Goal: Communication & Community: Answer question/provide support

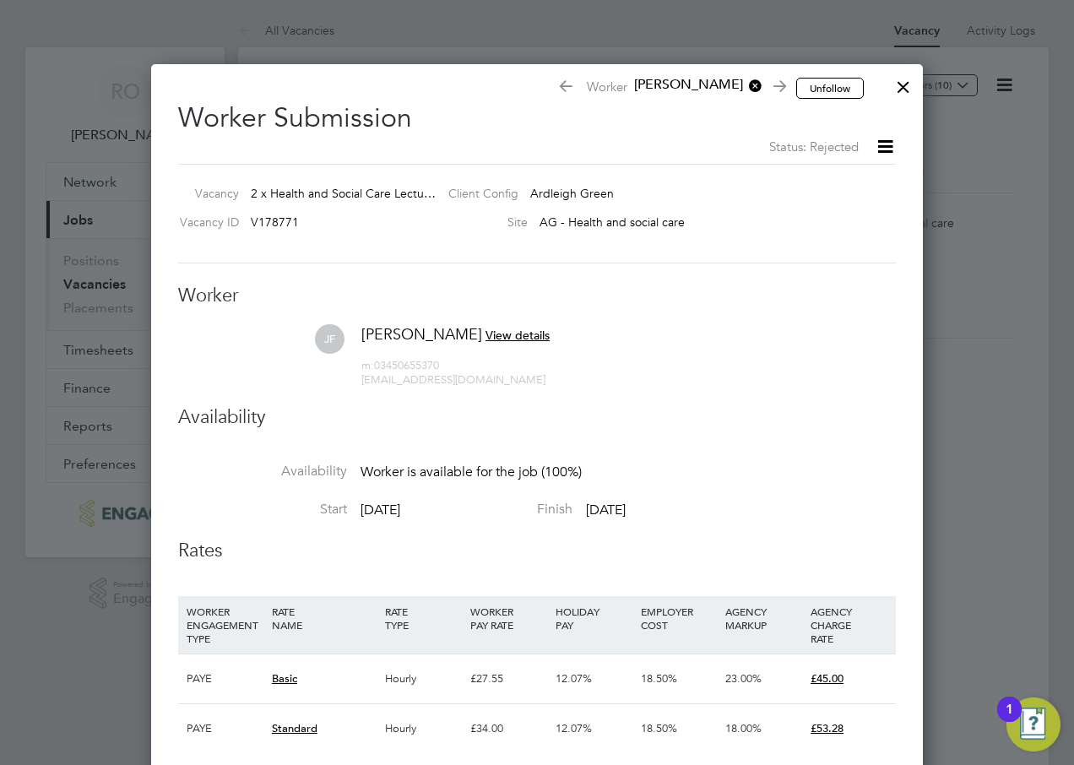
click at [901, 89] on div at bounding box center [904, 83] width 30 height 30
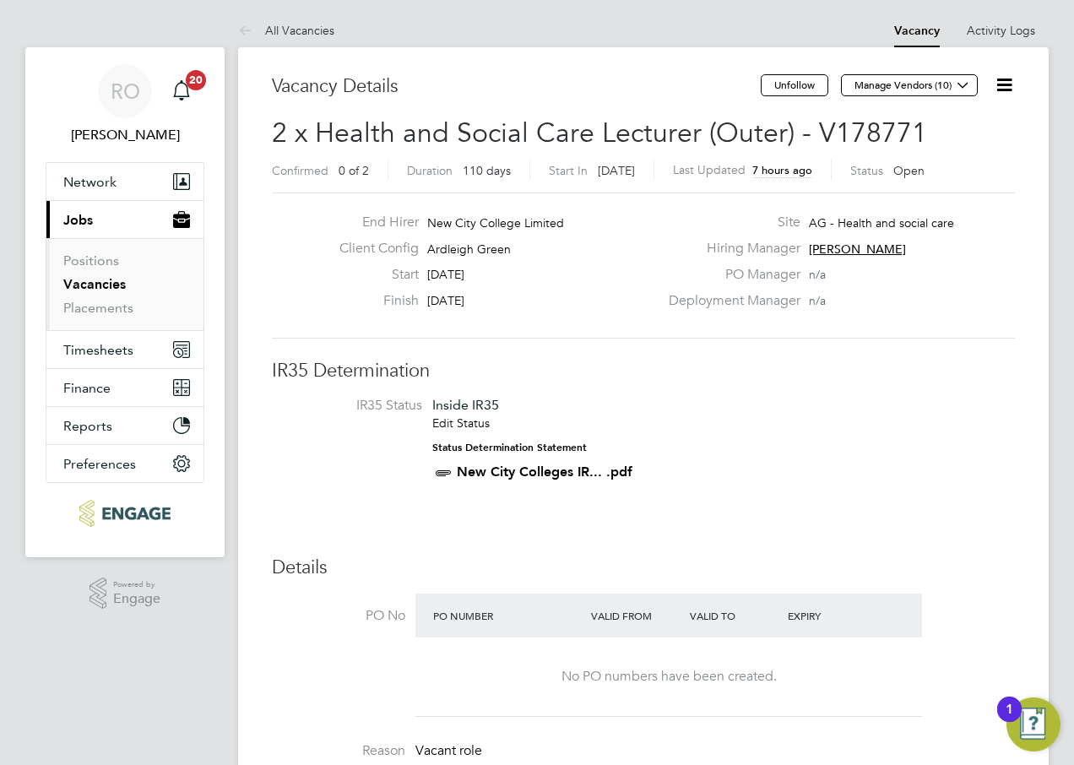
drag, startPoint x: 101, startPoint y: 280, endPoint x: 160, endPoint y: 307, distance: 65.8
click at [101, 280] on link "Vacancies" at bounding box center [94, 284] width 63 height 16
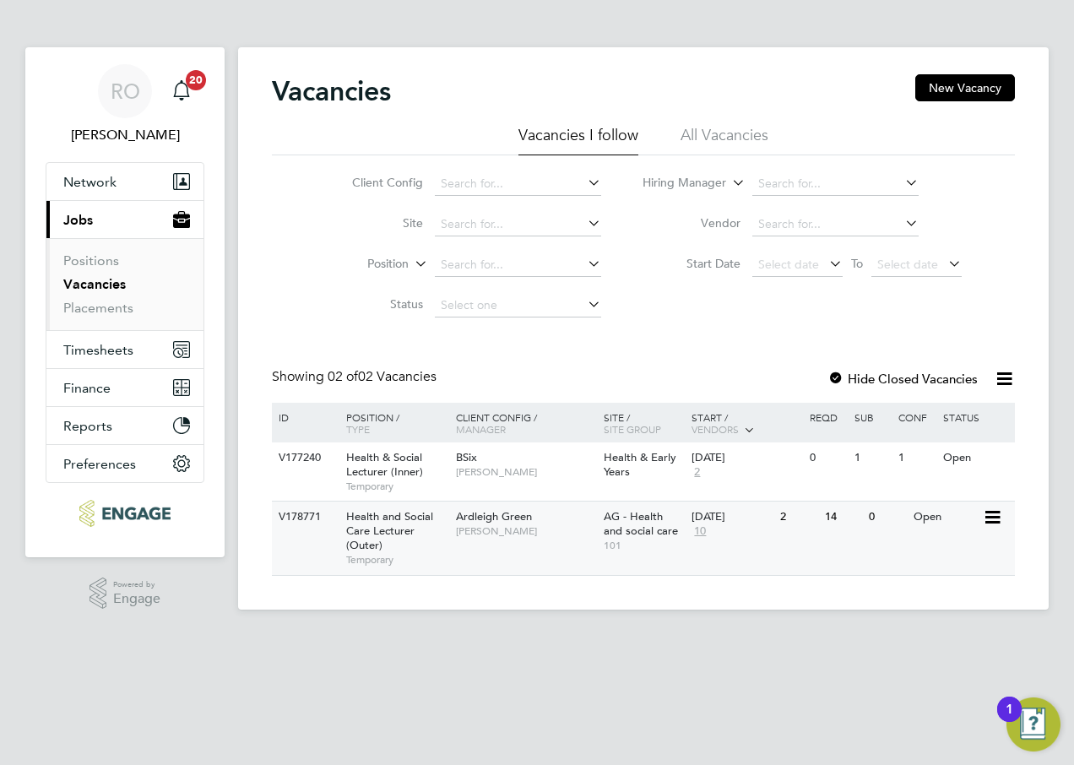
click at [481, 525] on span "[PERSON_NAME]" at bounding box center [525, 532] width 139 height 14
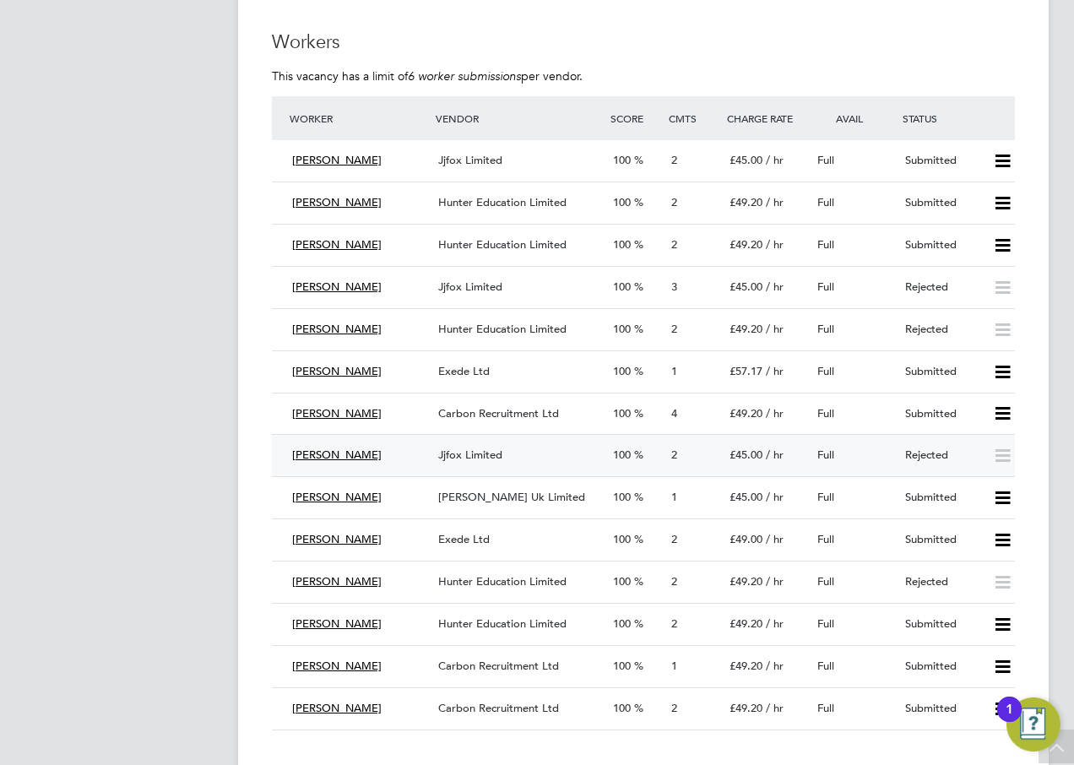
click at [490, 451] on span "Jjfox Limited" at bounding box center [470, 455] width 64 height 14
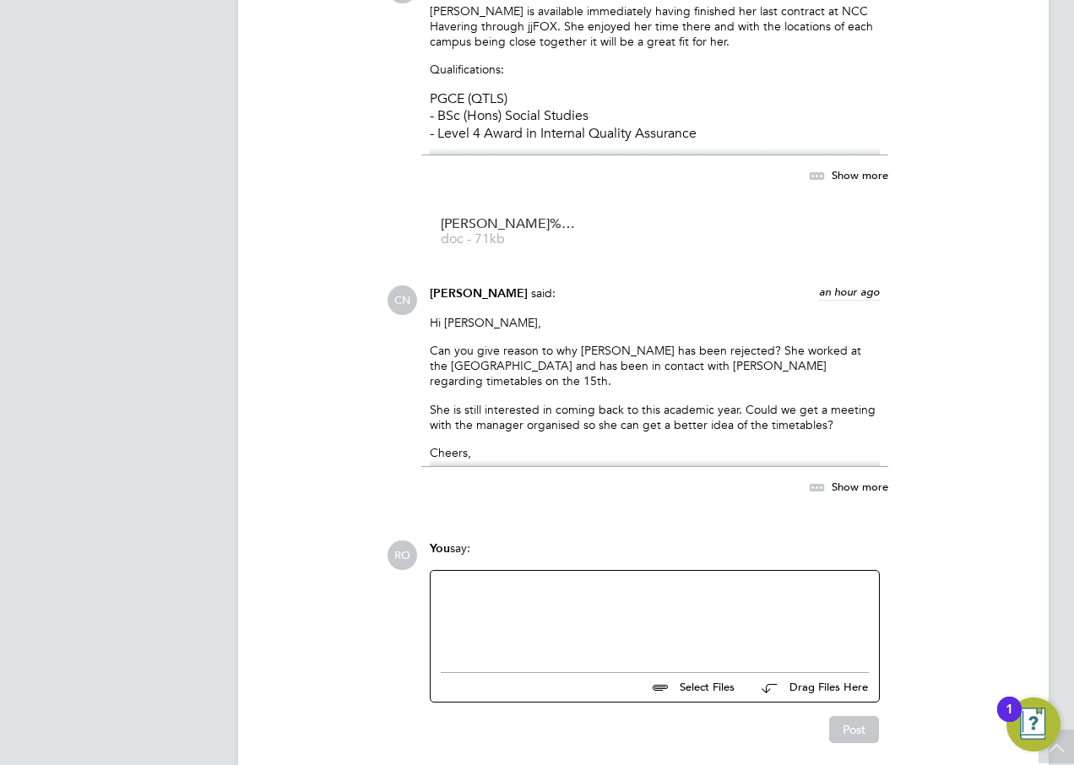
click at [572, 596] on div at bounding box center [655, 617] width 428 height 73
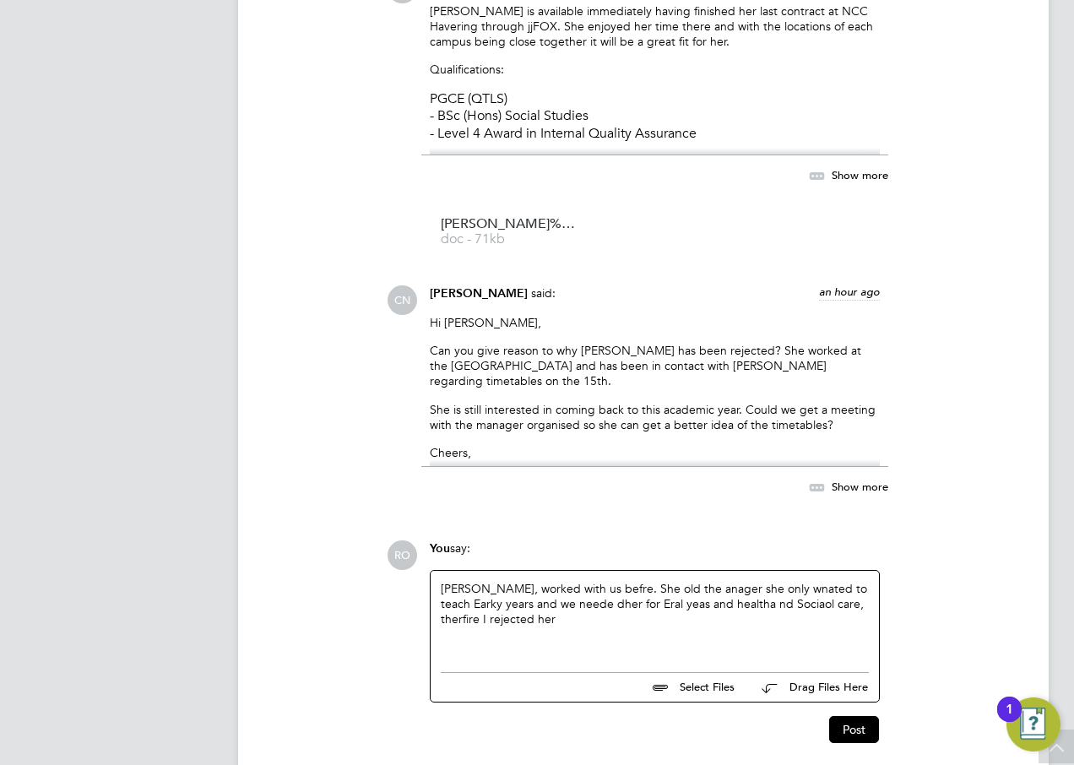
click at [574, 590] on div "Julie, worked with us befre. She old the anager she only wnated to teach Earky …" at bounding box center [655, 617] width 428 height 73
click at [571, 595] on div "Julie, worked with us befre. She old the anager she only wnated to teach Earky …" at bounding box center [655, 617] width 428 height 73
click at [619, 591] on div "Julie, worked with us before. She old the anager she only wnated to teach Earky…" at bounding box center [655, 617] width 428 height 73
click at [666, 590] on div "Julie, worked with us before. She told the anager she only wnated to teach Eark…" at bounding box center [655, 617] width 428 height 73
click at [777, 588] on div "Julie, worked with us before. She told the manager she only wnated to teach Ear…" at bounding box center [655, 617] width 428 height 73
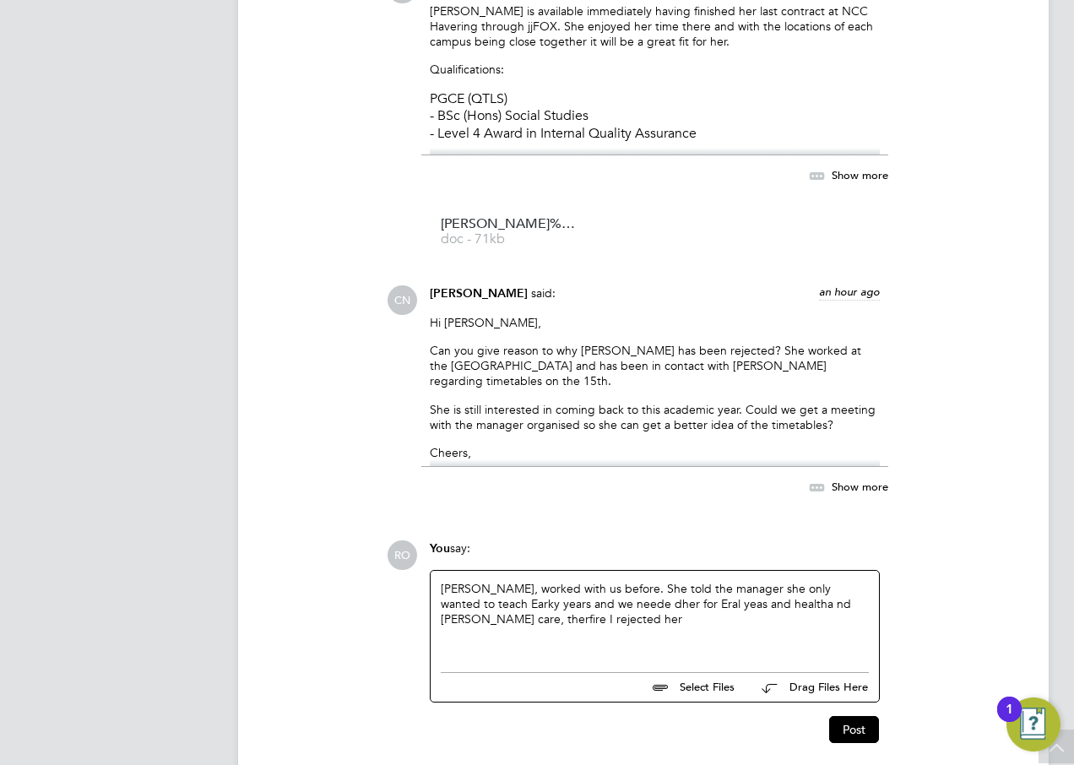
click at [462, 601] on div "Julie, worked with us before. She told the manager she only wanted to teach Ear…" at bounding box center [655, 617] width 428 height 73
click at [572, 608] on div "Julie, worked with us before. She told the manager she only wanted to teach Ear…" at bounding box center [655, 617] width 428 height 73
click at [573, 611] on div "Julie, worked with us before. She told the manager she only wanted to teach Ear…" at bounding box center [655, 617] width 428 height 73
drag, startPoint x: 587, startPoint y: 607, endPoint x: 603, endPoint y: 607, distance: 16.0
click at [603, 607] on div "Julie, worked with us before. She told the manager she only wanted to teach Ear…" at bounding box center [655, 617] width 428 height 73
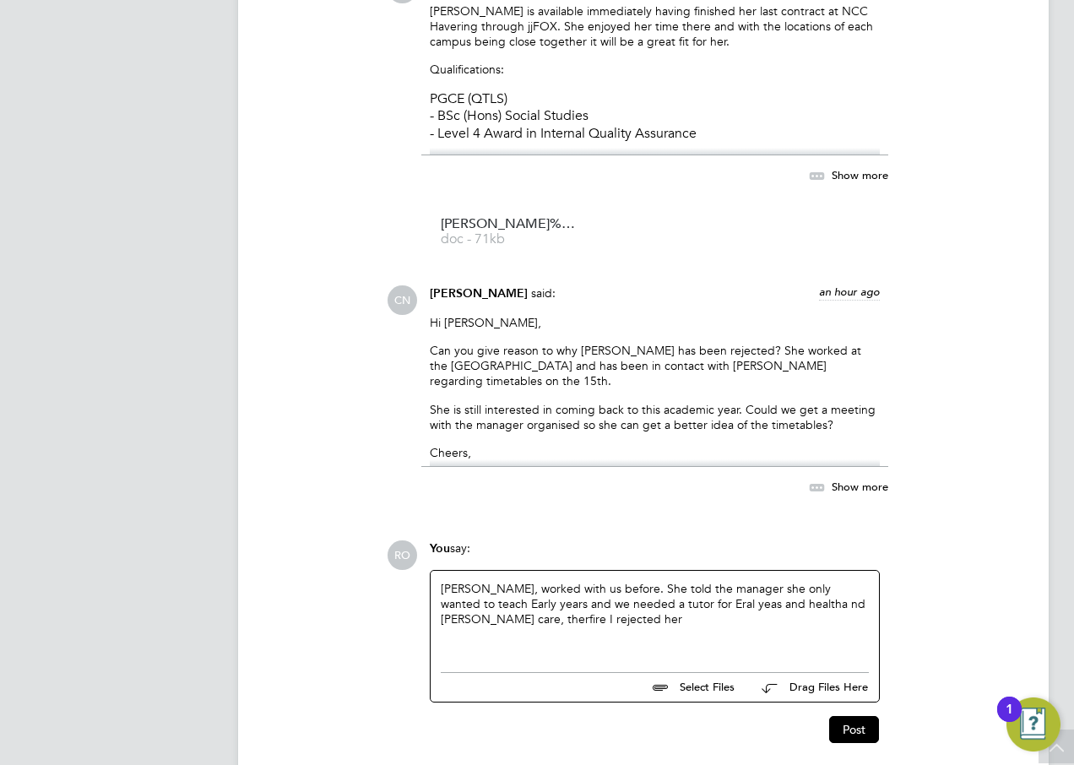
click at [655, 601] on div "Julie, worked with us before. She told the manager she only wanted to teach Ear…" at bounding box center [655, 617] width 428 height 73
click at [661, 603] on div "Julie, worked with us before. She told the manager she only wanted to teach Ear…" at bounding box center [655, 617] width 428 height 73
click at [691, 604] on div "Julie, worked with us before. She told the manager she only wanted to teach Ear…" at bounding box center [655, 617] width 428 height 73
click at [660, 605] on div "Julie, worked with us before. She told the manager she only wanted to teach Ear…" at bounding box center [655, 617] width 428 height 73
click at [762, 605] on div "Julie, worked with us before. She told the manager she only wanted to teach Ear…" at bounding box center [655, 617] width 428 height 73
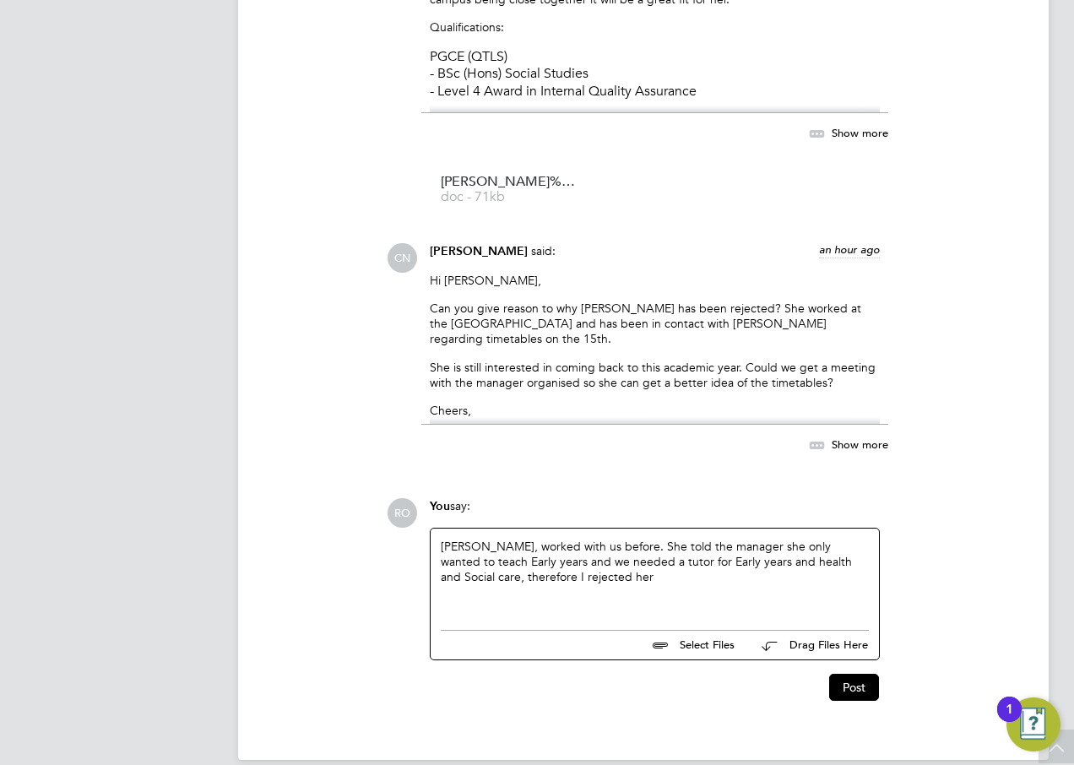
scroll to position [1754, 0]
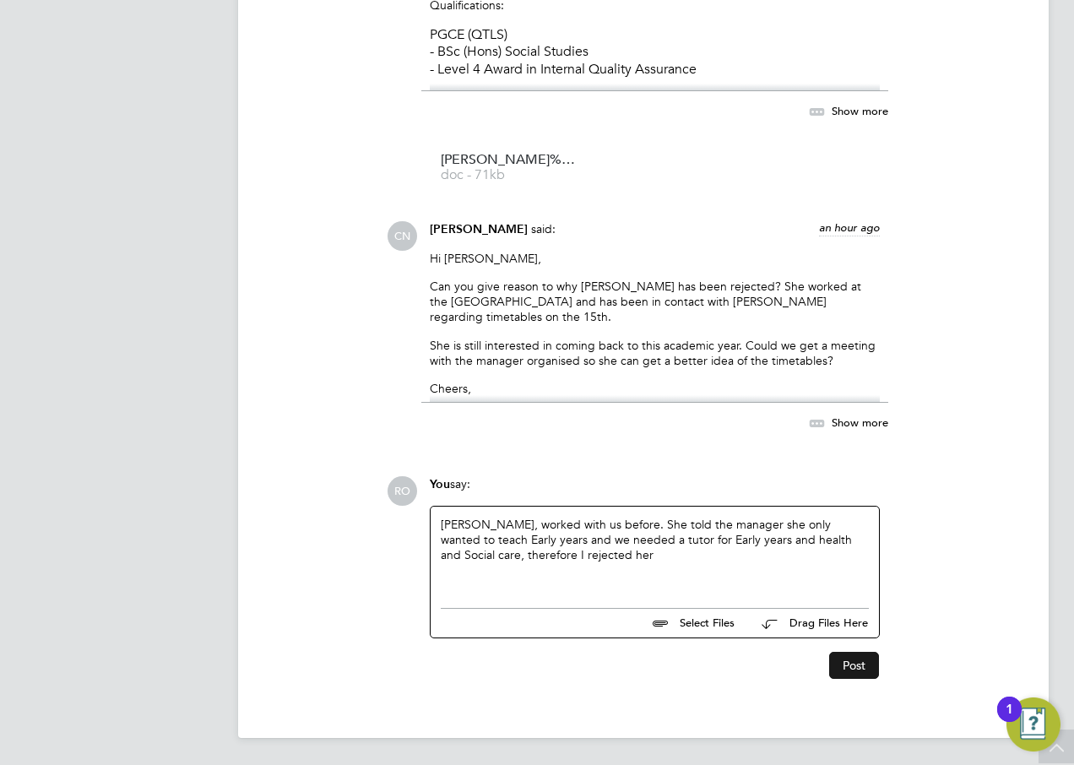
click at [851, 667] on button "Post" at bounding box center [855, 665] width 50 height 27
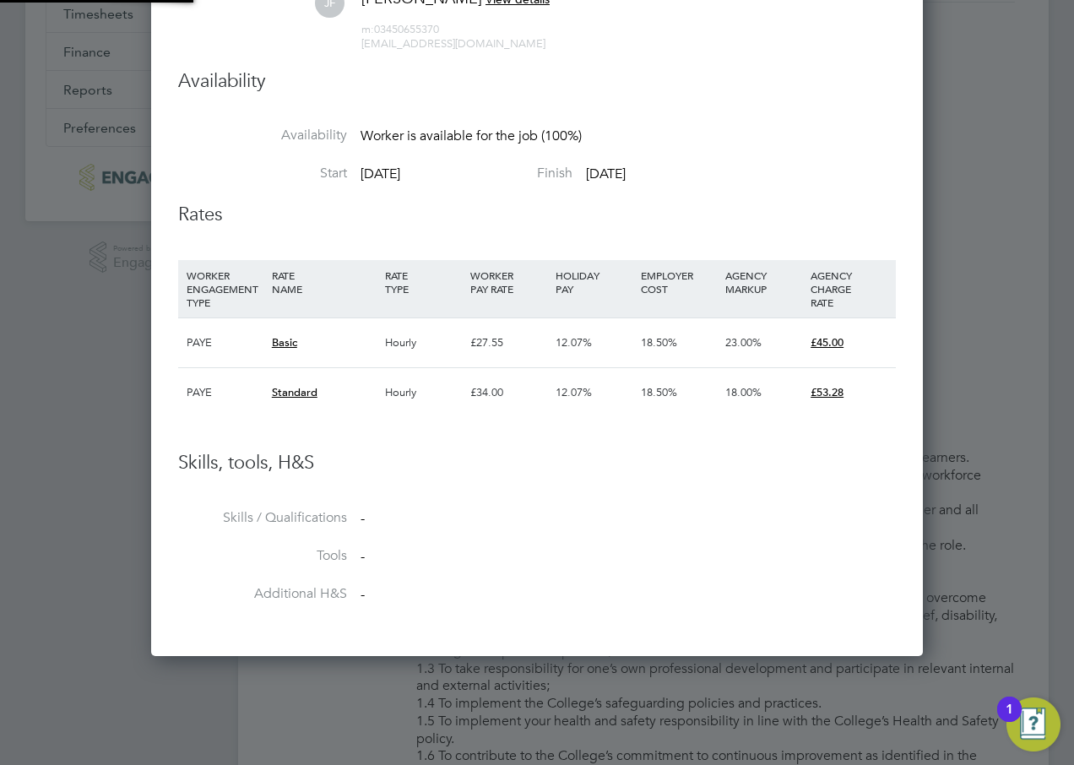
scroll to position [29, 147]
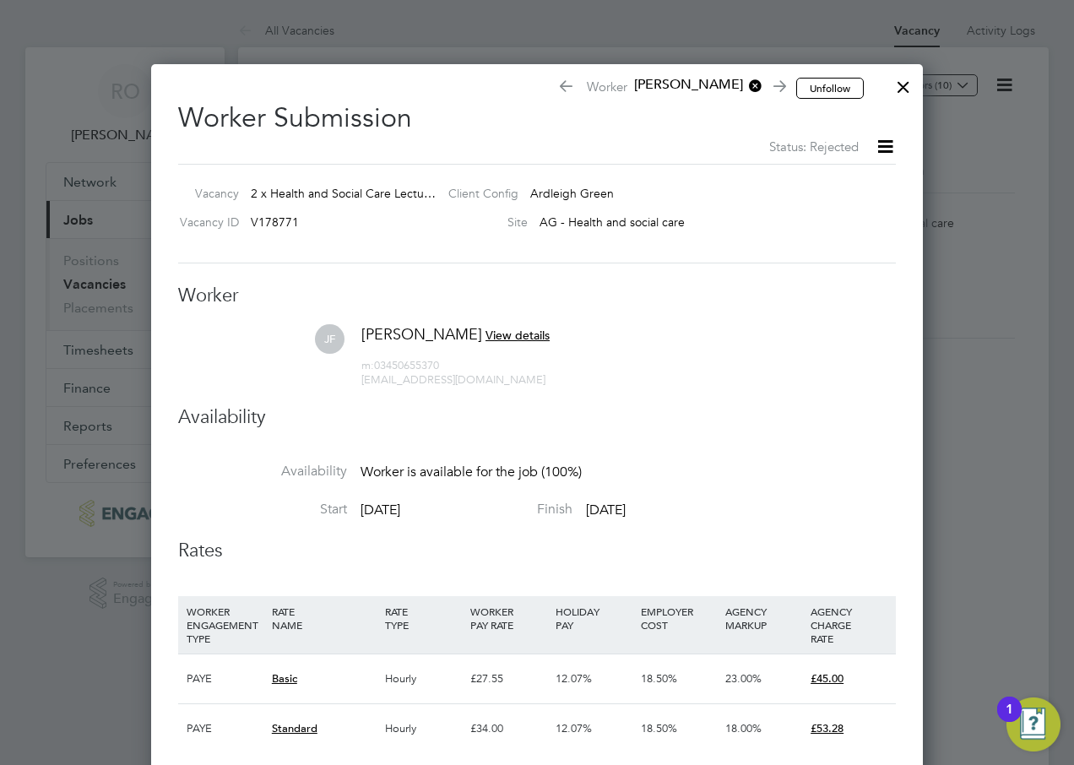
click at [904, 84] on div at bounding box center [904, 83] width 30 height 30
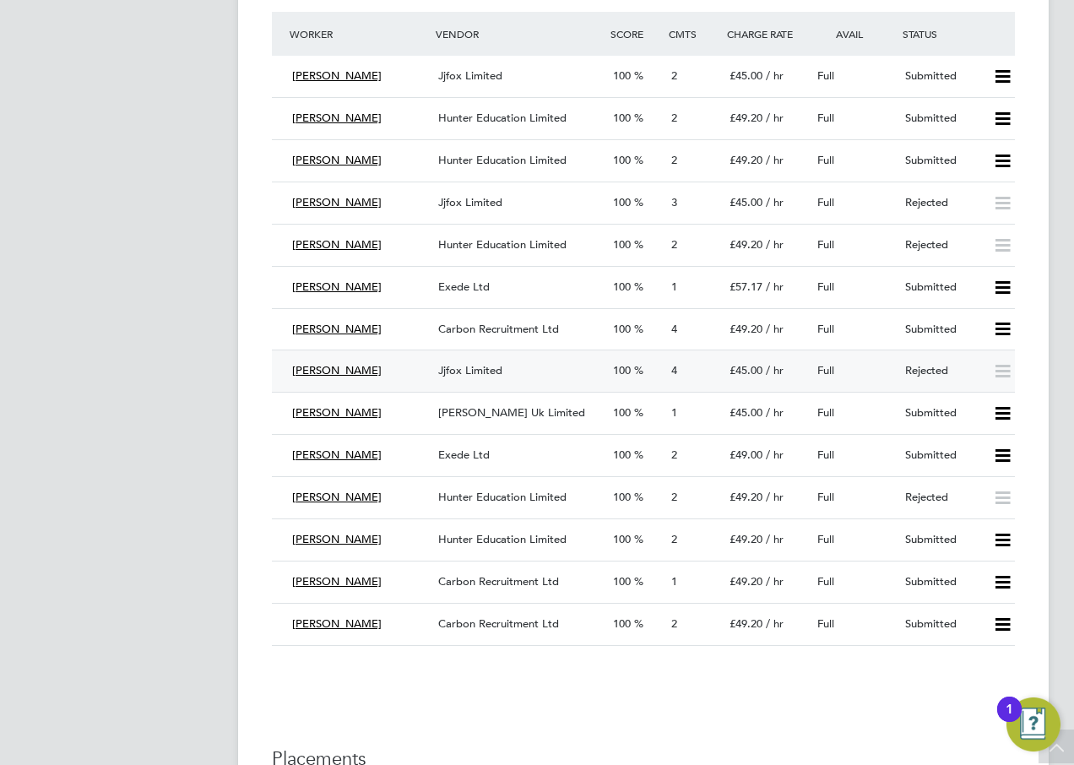
click at [1002, 374] on icon at bounding box center [1003, 372] width 21 height 14
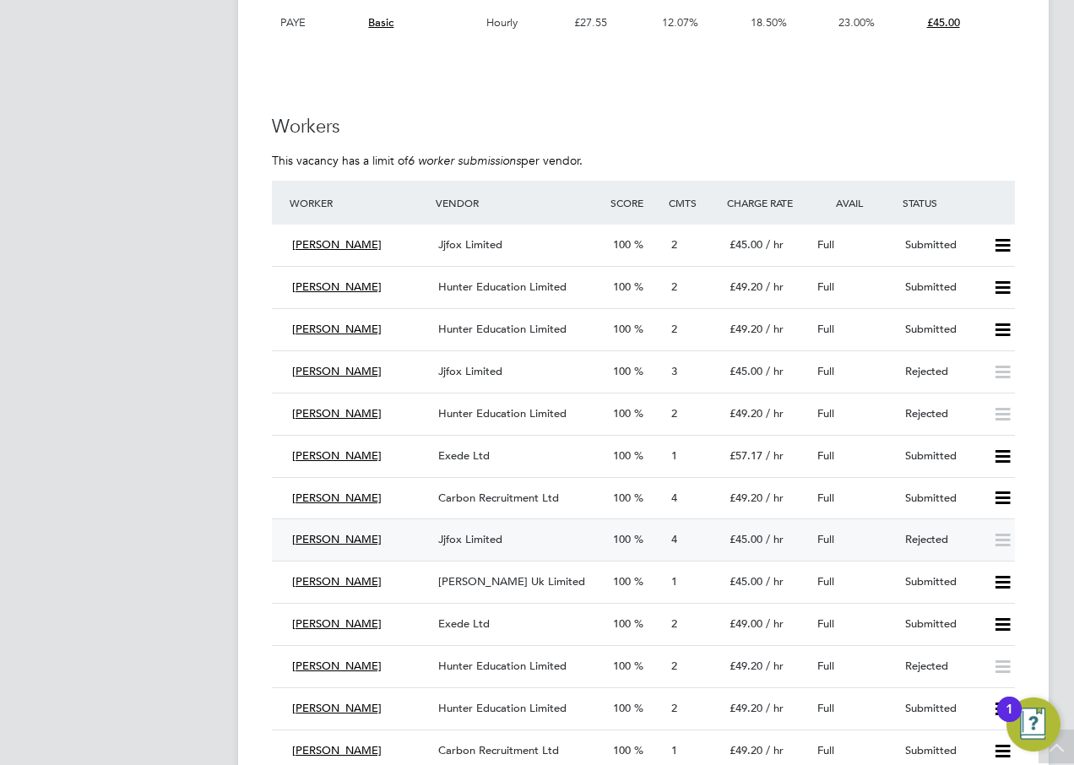
click at [498, 540] on span "Jjfox Limited" at bounding box center [470, 539] width 64 height 14
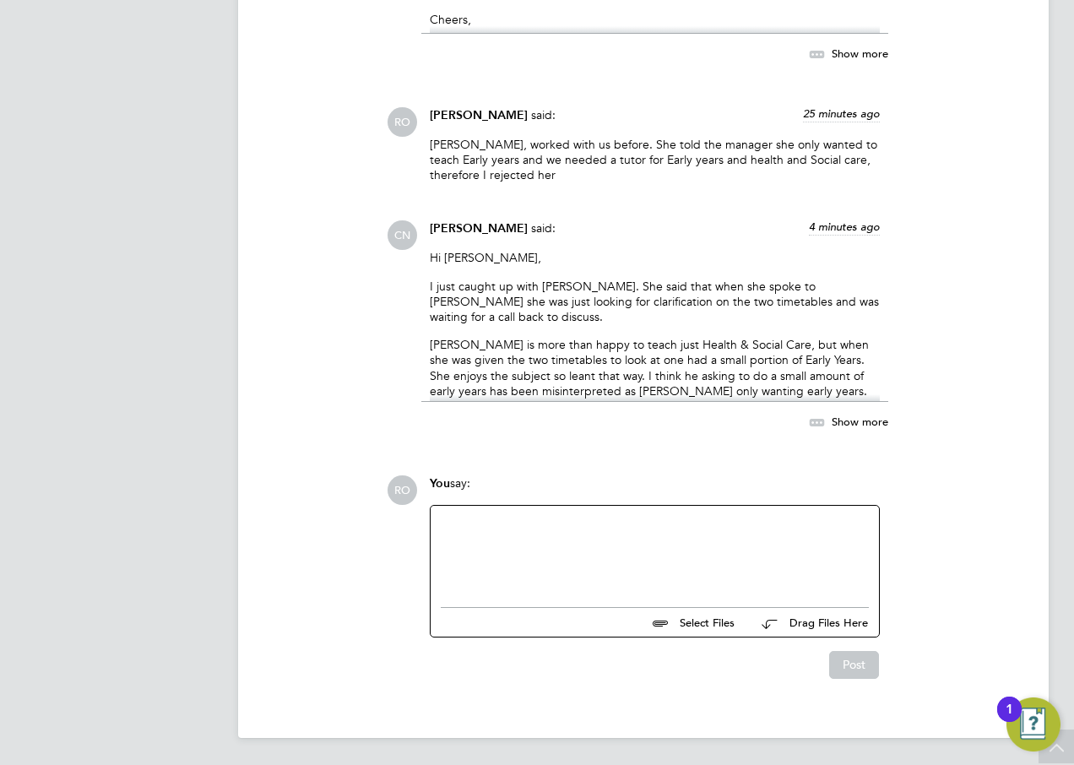
click at [617, 545] on div at bounding box center [655, 552] width 428 height 73
click at [579, 525] on div "Please remove and resub mit Julie" at bounding box center [655, 552] width 428 height 73
click at [845, 662] on button "Post" at bounding box center [855, 664] width 50 height 27
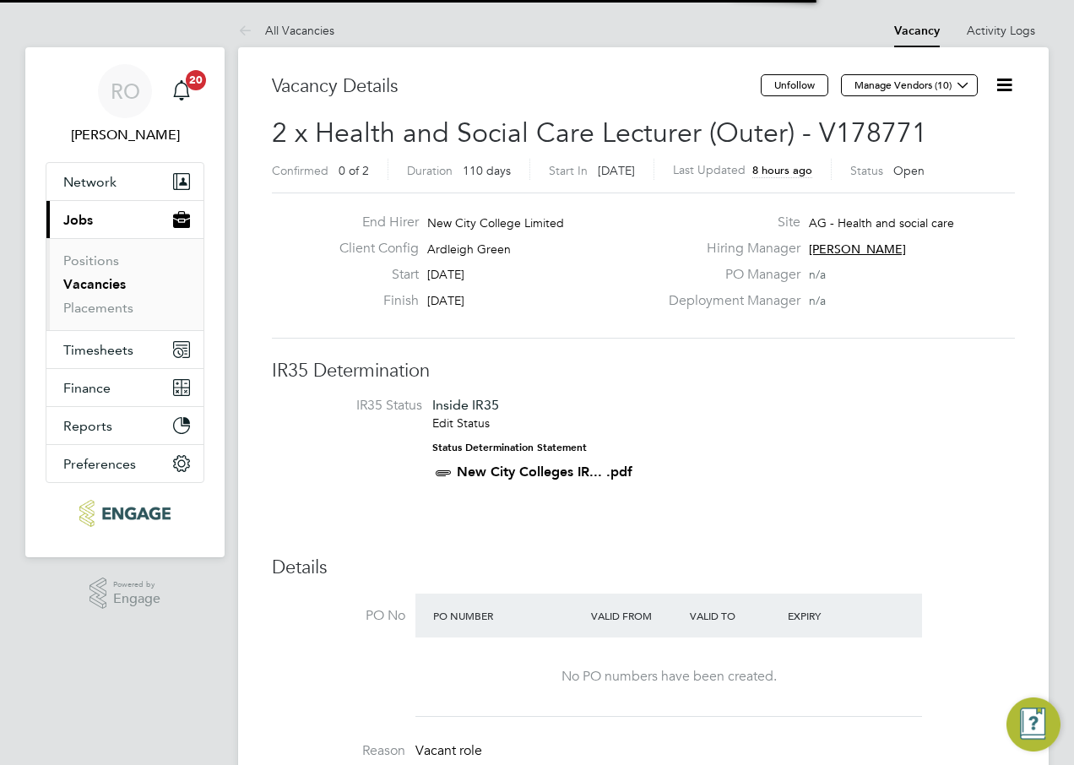
scroll to position [8, 8]
